Goal: Check status: Check status

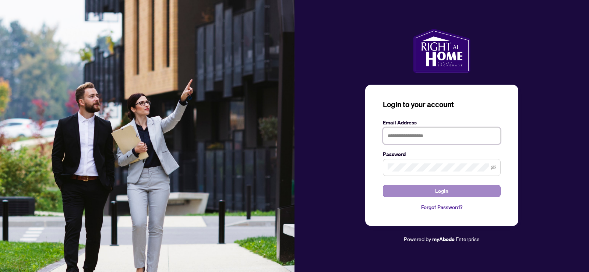
type input "**********"
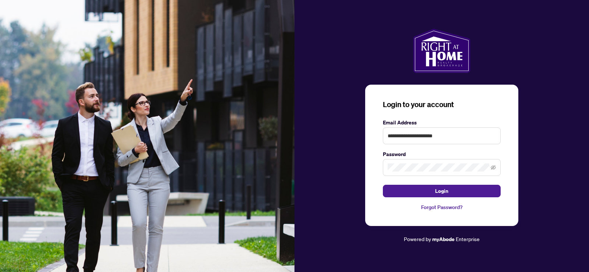
drag, startPoint x: 447, startPoint y: 189, endPoint x: 224, endPoint y: 196, distance: 223.4
click at [447, 190] on span "Login" at bounding box center [441, 191] width 13 height 12
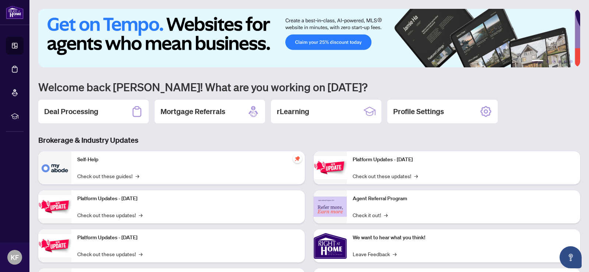
drag, startPoint x: 72, startPoint y: 110, endPoint x: 0, endPoint y: 128, distance: 73.8
click at [72, 111] on h2 "Deal Processing" at bounding box center [71, 111] width 54 height 10
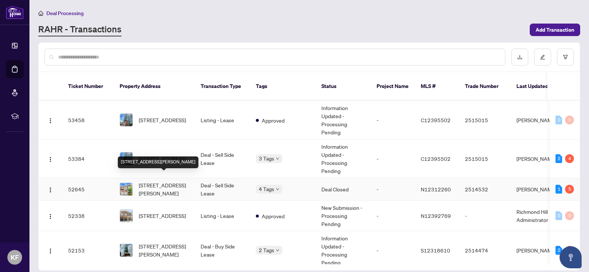
click at [180, 181] on span "[STREET_ADDRESS][PERSON_NAME]" at bounding box center [164, 189] width 50 height 16
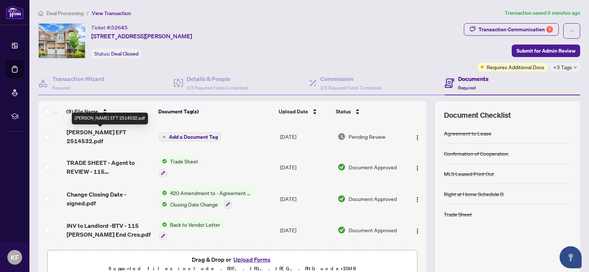
click at [112, 135] on span "[PERSON_NAME] EFT 2514532.pdf" at bounding box center [110, 137] width 86 height 18
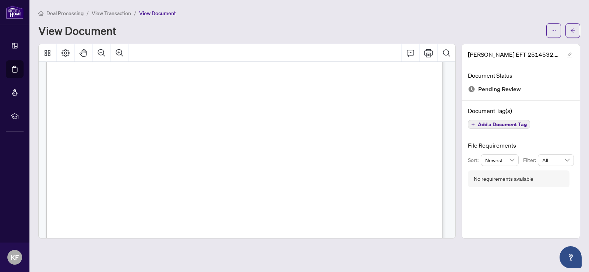
scroll to position [294, 0]
